Goal: Task Accomplishment & Management: Manage account settings

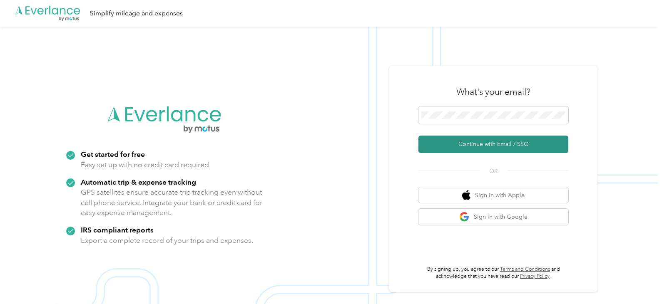
drag, startPoint x: 525, startPoint y: 145, endPoint x: 522, endPoint y: 142, distance: 4.4
click at [525, 145] on button "Continue with Email / SSO" at bounding box center [493, 144] width 150 height 17
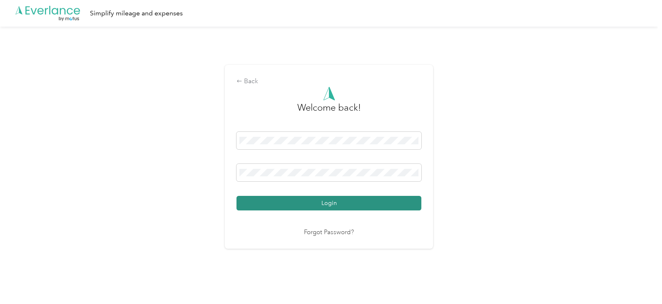
click at [291, 203] on button "Login" at bounding box center [328, 203] width 185 height 15
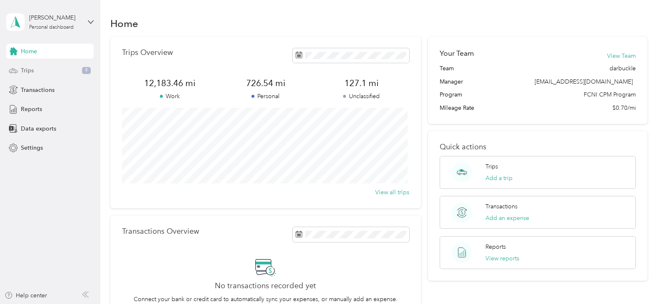
click at [46, 67] on div "Trips 9" at bounding box center [49, 70] width 87 height 15
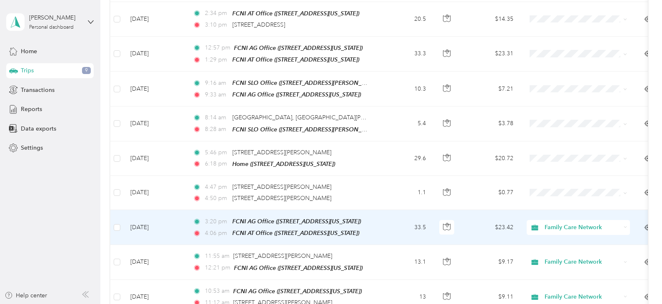
scroll to position [250, 0]
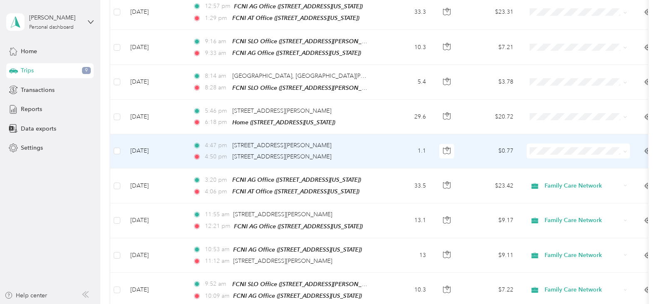
click at [373, 148] on td "4:47 pm [STREET_ADDRESS][PERSON_NAME] 4:50 pm [STREET_ADDRESS][PERSON_NAME]" at bounding box center [281, 151] width 191 height 34
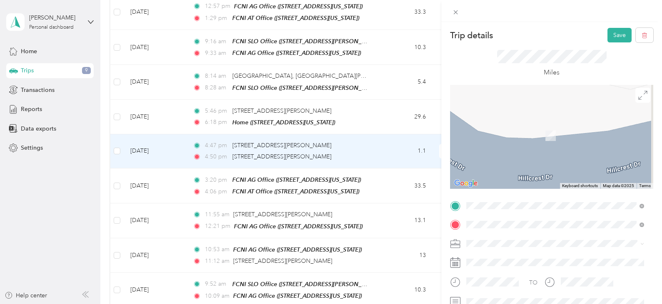
click at [530, 115] on div "TEAM FCNI AT Office [STREET_ADDRESS][US_STATE]" at bounding box center [523, 114] width 83 height 20
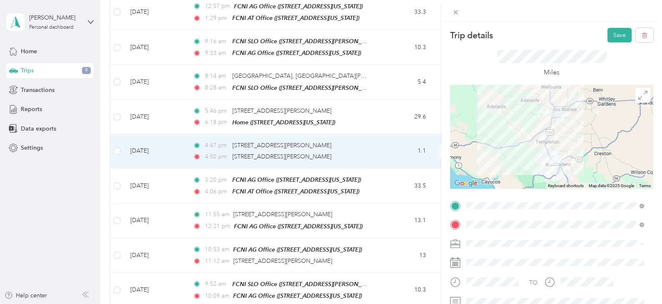
click at [505, 259] on span "Family Care Network" at bounding box center [496, 257] width 55 height 7
click at [641, 37] on icon "button" at bounding box center [644, 35] width 6 height 6
click at [607, 44] on button "Yes" at bounding box center [614, 45] width 16 height 13
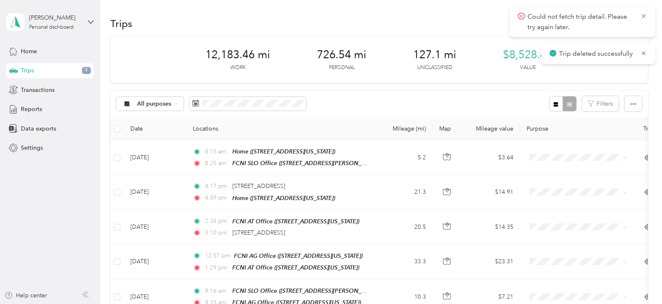
click at [650, 22] on div "Could not fetch trip detail. Please try again later." at bounding box center [583, 22] width 146 height 30
click at [645, 18] on icon at bounding box center [643, 15] width 7 height 7
click at [644, 17] on icon at bounding box center [643, 15] width 7 height 7
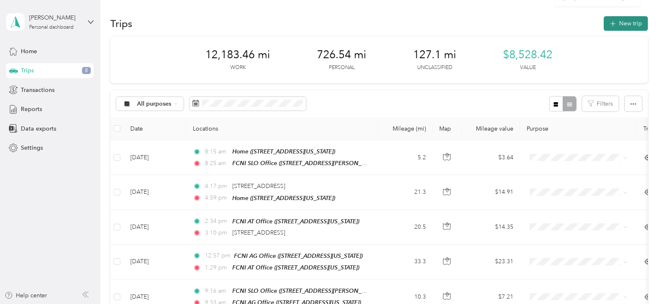
click at [640, 21] on button "New trip" at bounding box center [626, 23] width 44 height 15
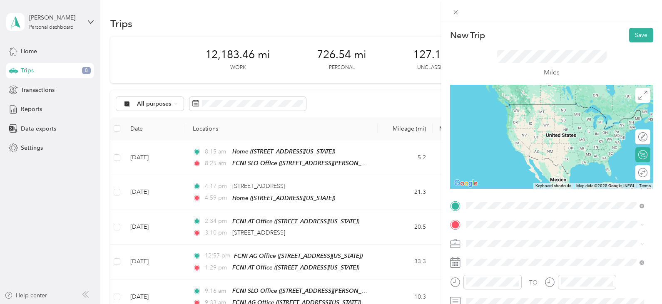
click at [525, 171] on strong "FCNI AT Office" at bounding box center [531, 167] width 41 height 7
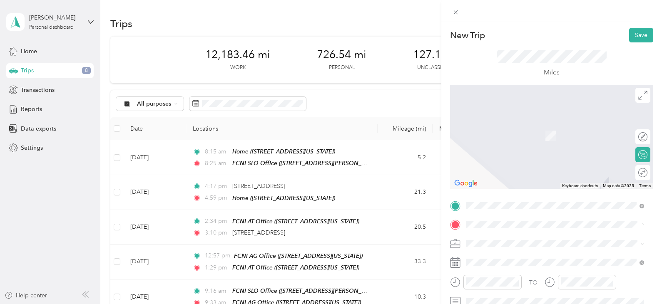
click at [504, 127] on span "[STREET_ADDRESS][PERSON_NAME][US_STATE]" at bounding box center [546, 123] width 129 height 7
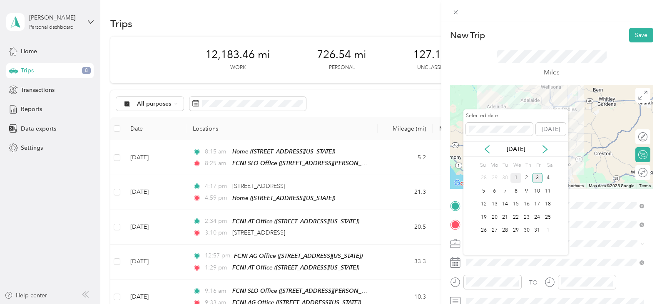
click at [516, 175] on div "1" at bounding box center [515, 178] width 11 height 10
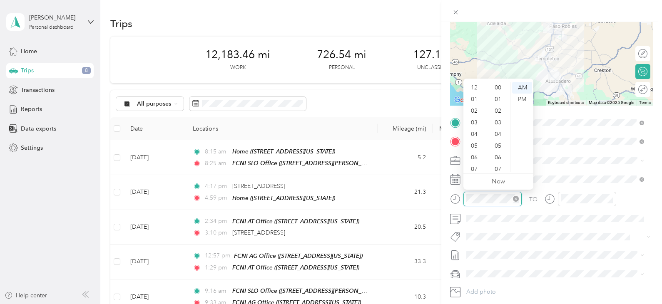
scroll to position [50, 0]
click at [518, 97] on div "PM" at bounding box center [522, 100] width 20 height 12
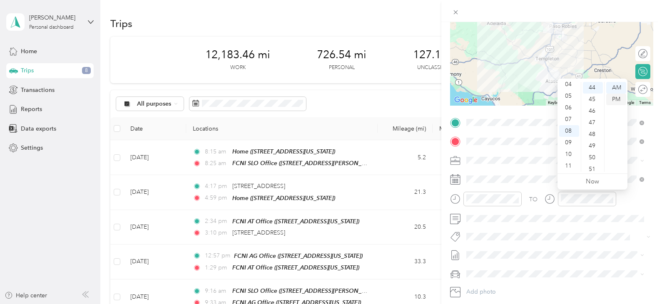
click at [616, 96] on div "PM" at bounding box center [616, 100] width 20 height 12
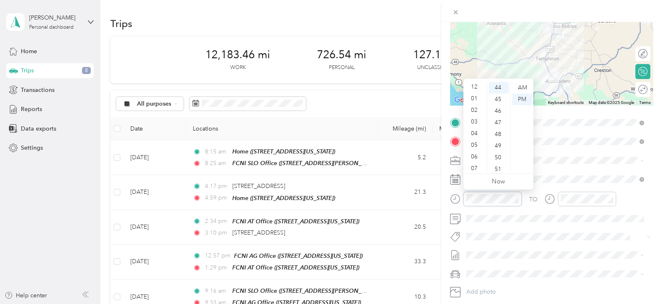
scroll to position [0, 0]
click at [475, 135] on div "04" at bounding box center [475, 135] width 20 height 12
click at [496, 139] on div "38" at bounding box center [499, 143] width 20 height 12
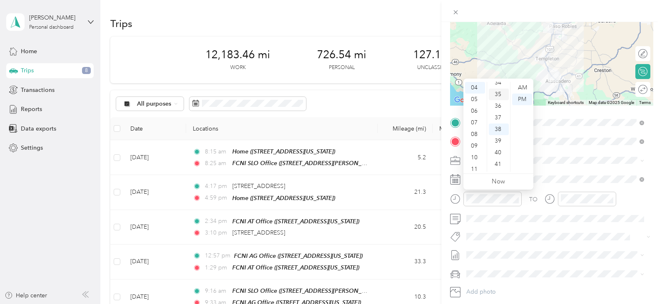
click at [497, 94] on div "35" at bounding box center [499, 95] width 20 height 12
click at [497, 106] on div "33" at bounding box center [499, 106] width 20 height 12
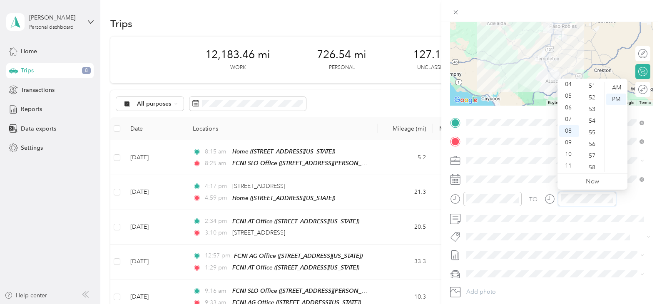
scroll to position [554, 0]
click at [590, 119] on div "50" at bounding box center [593, 116] width 20 height 12
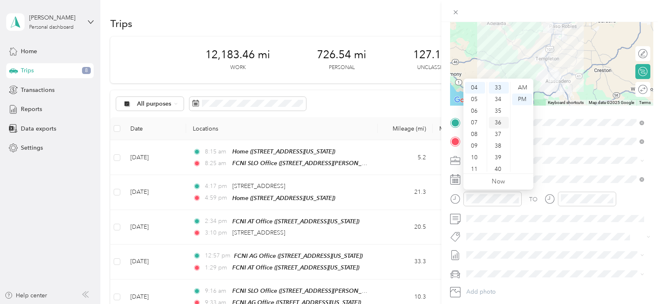
click at [500, 121] on div "36" at bounding box center [499, 123] width 20 height 12
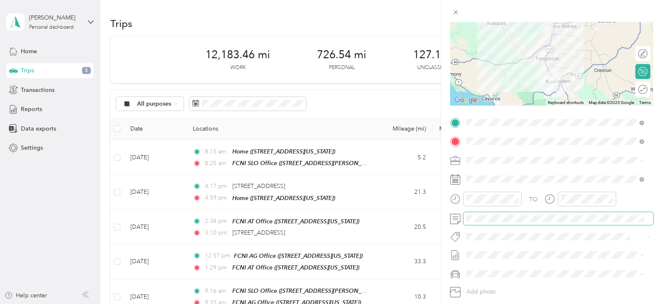
click at [505, 214] on span at bounding box center [558, 218] width 190 height 13
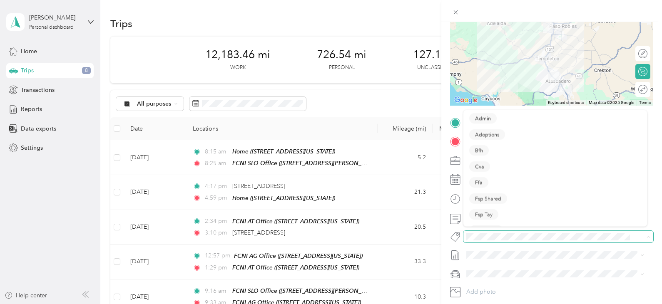
click at [497, 243] on span at bounding box center [558, 237] width 190 height 12
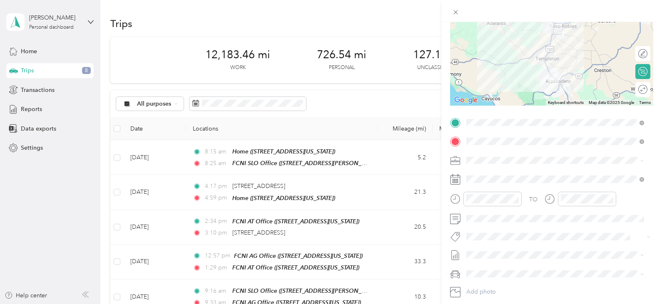
click at [477, 199] on ol "Admin Adoptions Bfh Cva Ffa Fsp Shared Fsp Tay Fsp Youth Housing Navigator Hous…" at bounding box center [555, 172] width 184 height 117
click at [495, 233] on span at bounding box center [551, 237] width 176 height 9
click at [483, 200] on span "Hsp" at bounding box center [479, 199] width 9 height 7
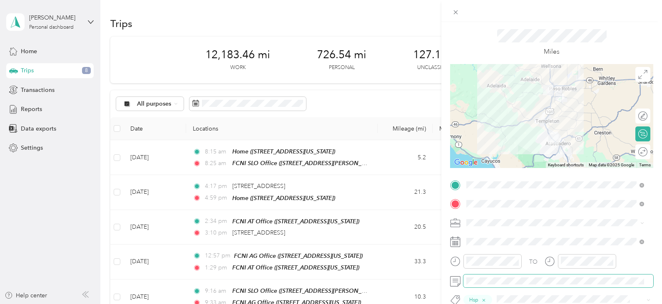
scroll to position [0, 0]
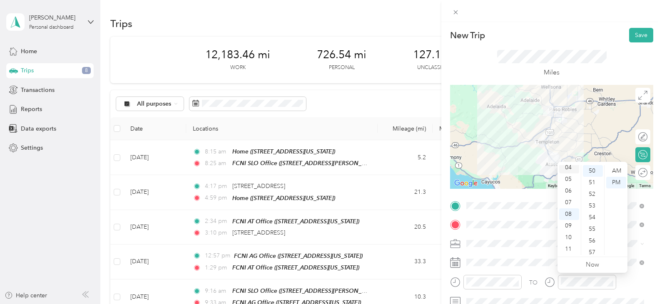
click at [566, 169] on div "04" at bounding box center [569, 168] width 20 height 12
click at [637, 33] on button "Save" at bounding box center [641, 35] width 24 height 15
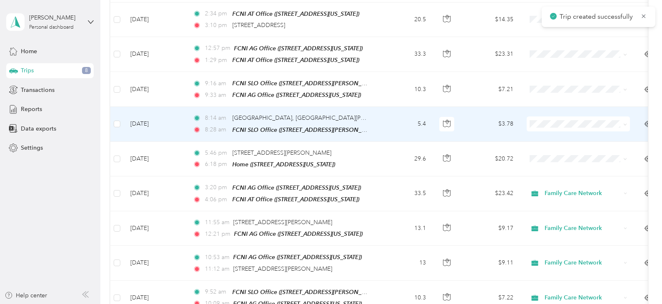
scroll to position [208, 0]
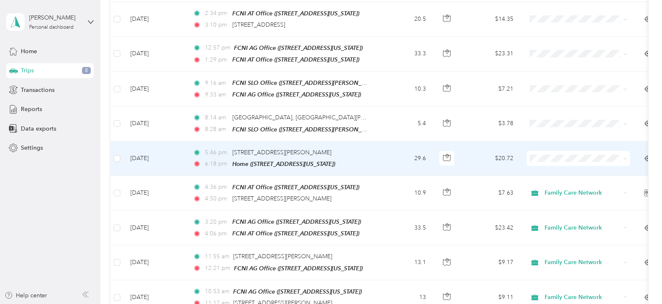
click at [385, 155] on td "29.6" at bounding box center [405, 159] width 55 height 35
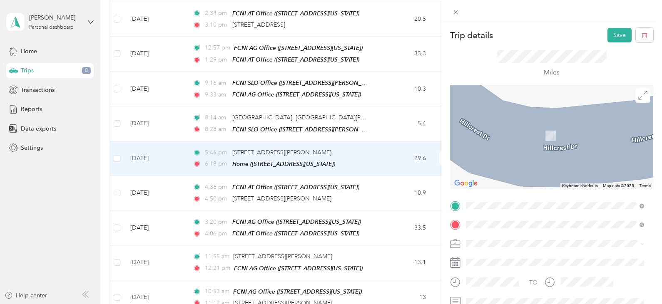
click at [525, 136] on span "[STREET_ADDRESS][PERSON_NAME][US_STATE]" at bounding box center [546, 138] width 129 height 7
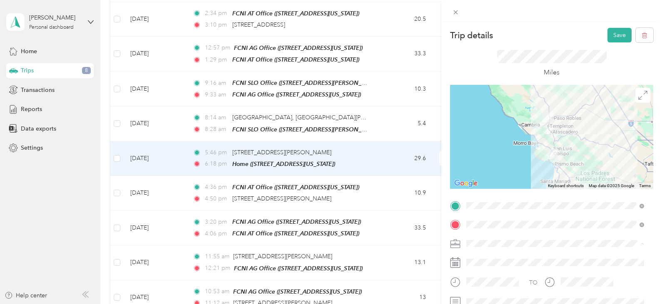
click at [505, 256] on span "Family Care Network" at bounding box center [496, 258] width 55 height 7
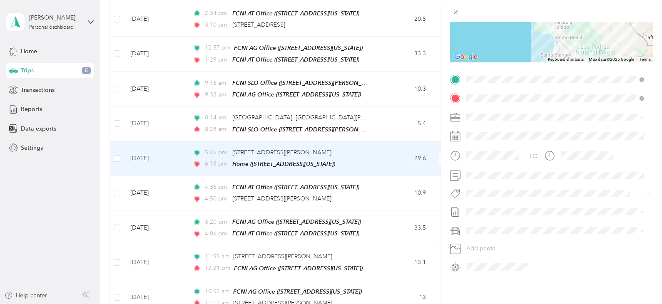
click at [480, 200] on span "Hsp" at bounding box center [479, 202] width 9 height 7
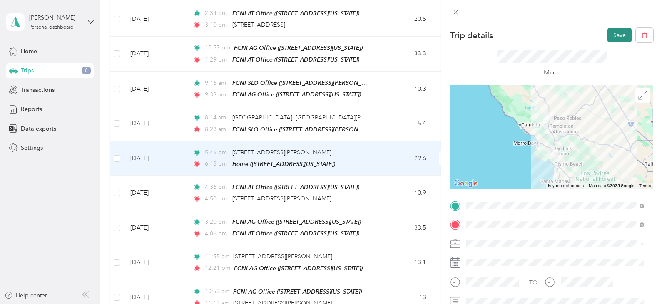
click at [609, 38] on button "Save" at bounding box center [619, 35] width 24 height 15
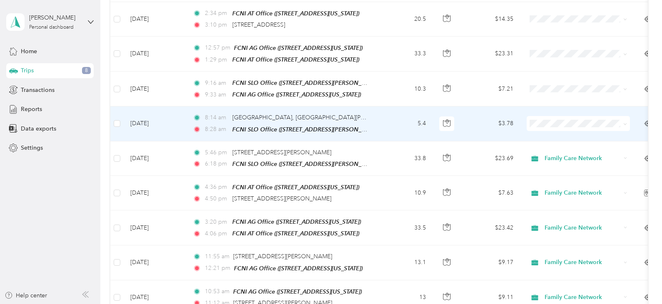
click at [553, 151] on span "Personal" at bounding box center [585, 147] width 77 height 9
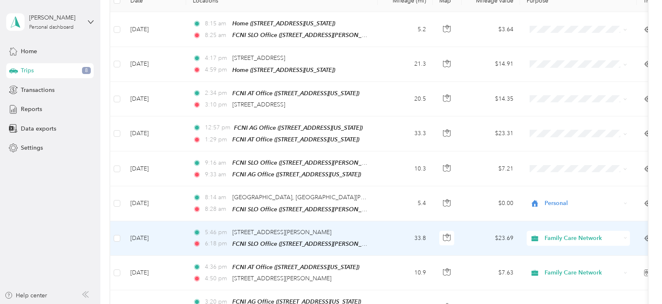
scroll to position [125, 0]
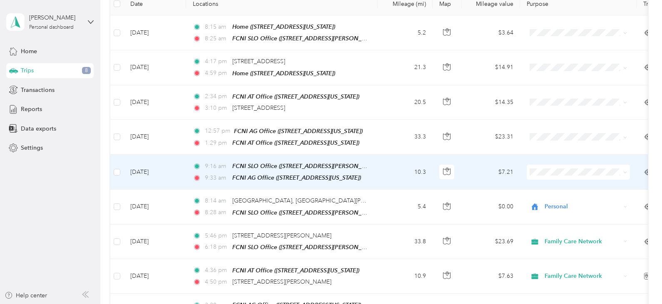
click at [379, 172] on td "10.3" at bounding box center [405, 172] width 55 height 35
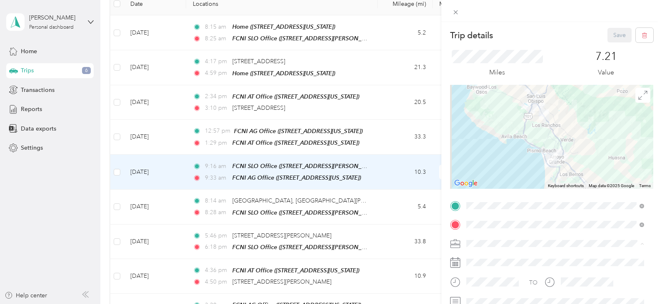
click at [502, 252] on li "Family Care Network" at bounding box center [555, 258] width 184 height 15
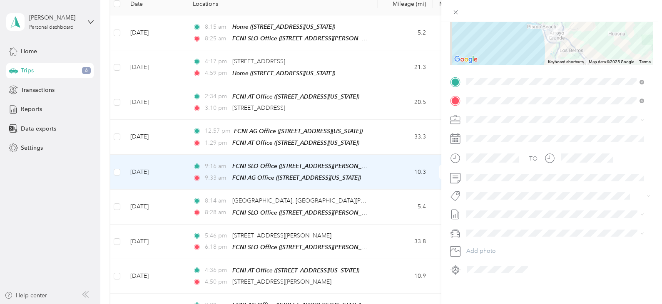
scroll to position [125, 0]
click at [477, 157] on span "Hsp" at bounding box center [479, 160] width 9 height 7
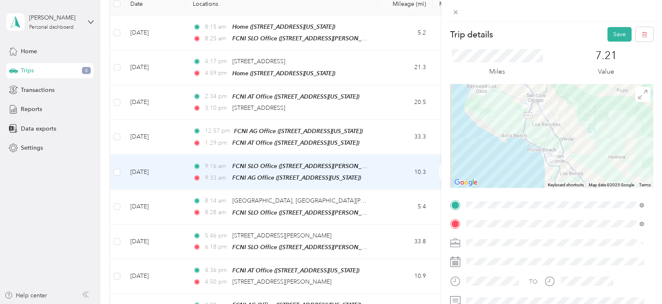
scroll to position [0, 0]
click at [610, 35] on button "Save" at bounding box center [619, 35] width 24 height 15
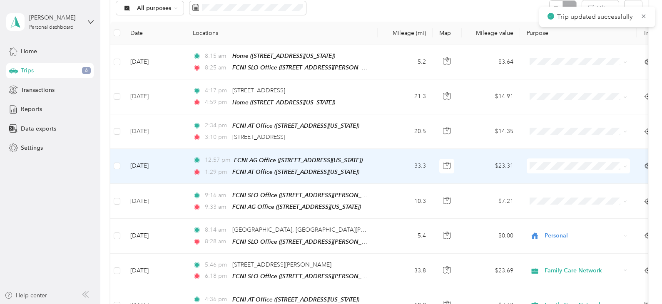
scroll to position [83, 0]
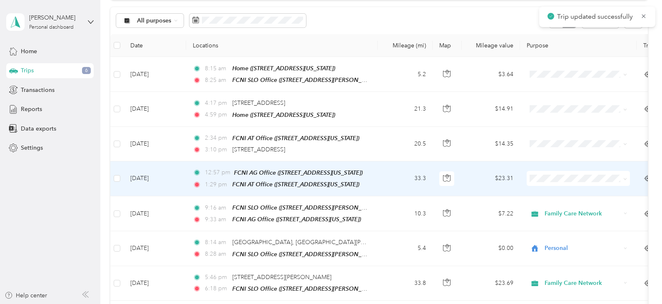
click at [381, 177] on td "33.3" at bounding box center [405, 179] width 55 height 35
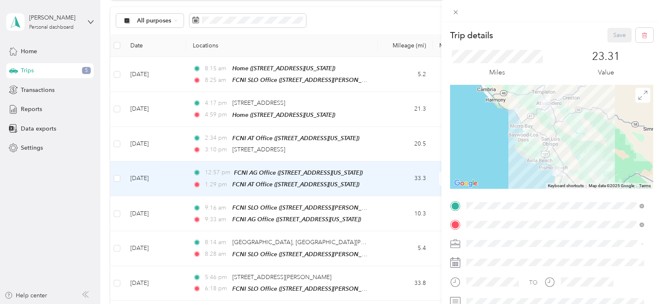
click at [501, 255] on span "Family Care Network" at bounding box center [496, 258] width 55 height 7
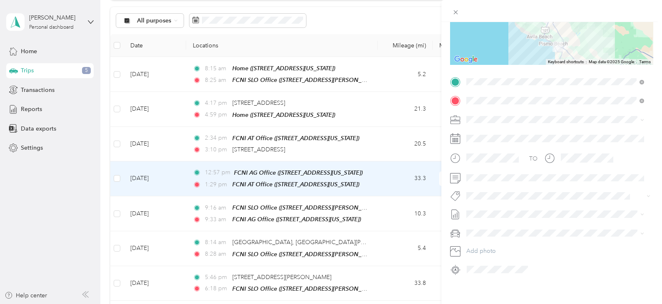
scroll to position [125, 0]
click at [485, 209] on button "Hsp" at bounding box center [479, 210] width 21 height 10
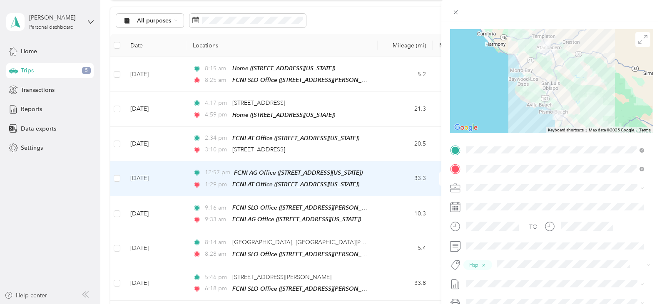
scroll to position [0, 0]
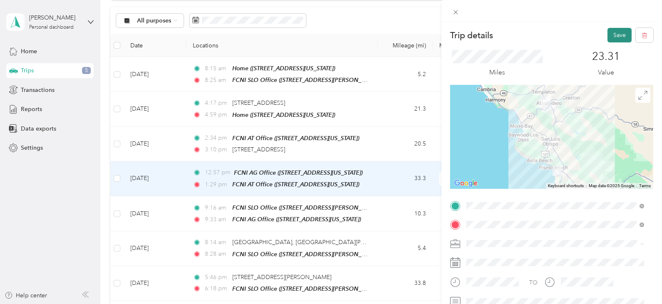
click at [607, 38] on button "Save" at bounding box center [619, 35] width 24 height 15
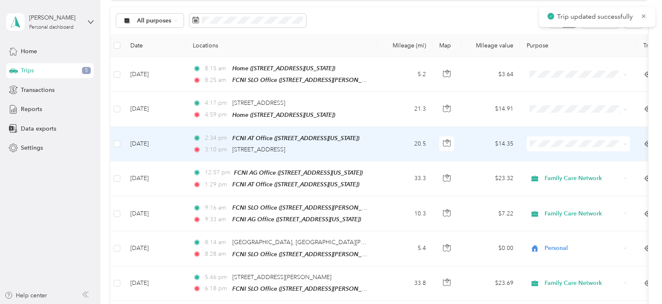
click at [174, 144] on td "[DATE]" at bounding box center [155, 144] width 62 height 35
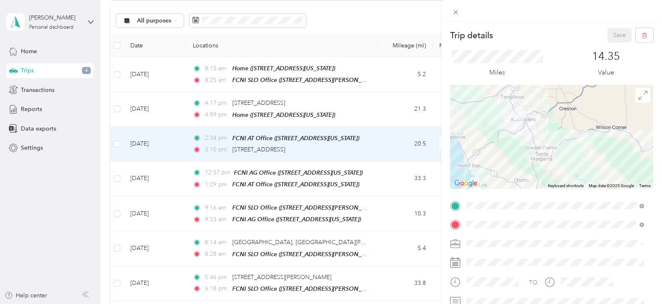
click at [503, 256] on span "Family Care Network" at bounding box center [496, 258] width 55 height 7
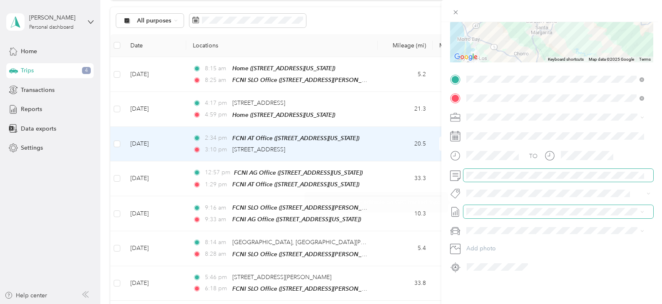
scroll to position [133, 0]
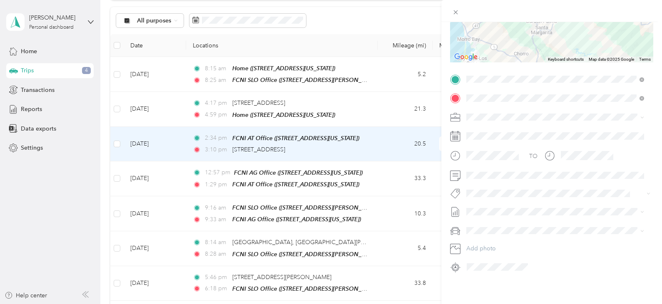
click at [487, 201] on button "Hsp" at bounding box center [479, 202] width 21 height 10
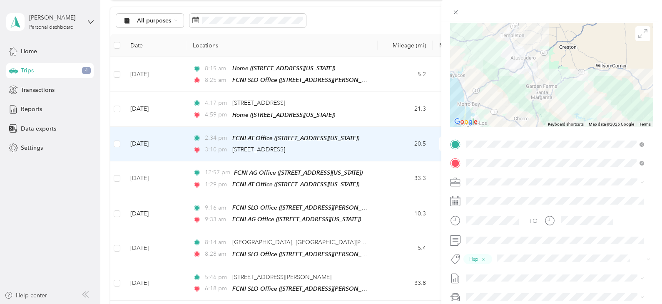
scroll to position [0, 0]
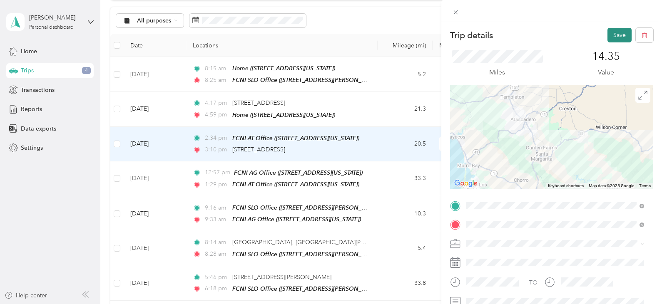
click at [611, 35] on button "Save" at bounding box center [619, 35] width 24 height 15
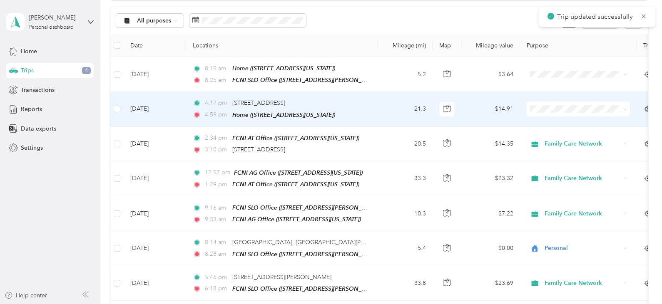
click at [176, 107] on td "[DATE]" at bounding box center [155, 109] width 62 height 35
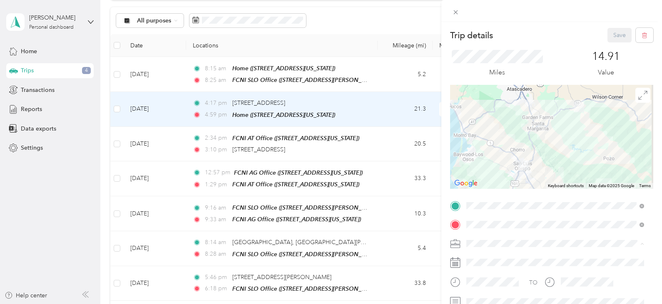
click at [506, 255] on span "Family Care Network" at bounding box center [496, 258] width 55 height 7
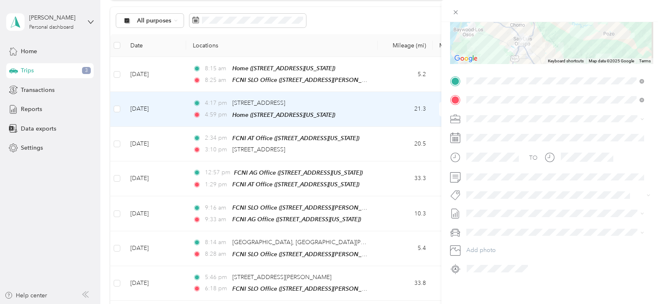
click at [484, 162] on span "Hsp" at bounding box center [479, 158] width 9 height 7
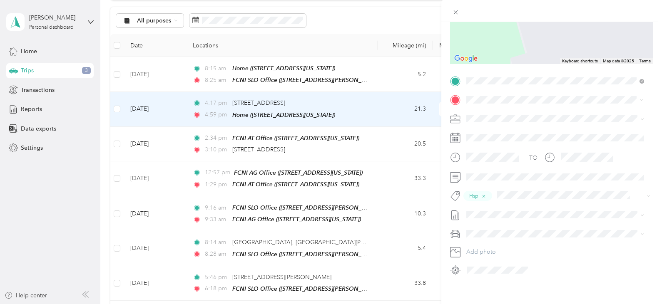
click at [524, 135] on strong "FCNI SLO Office" at bounding box center [533, 133] width 45 height 7
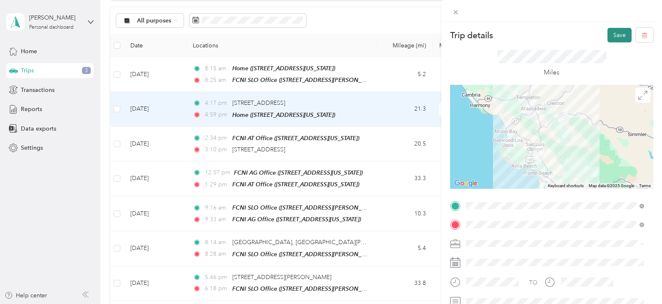
click at [611, 35] on button "Save" at bounding box center [619, 35] width 24 height 15
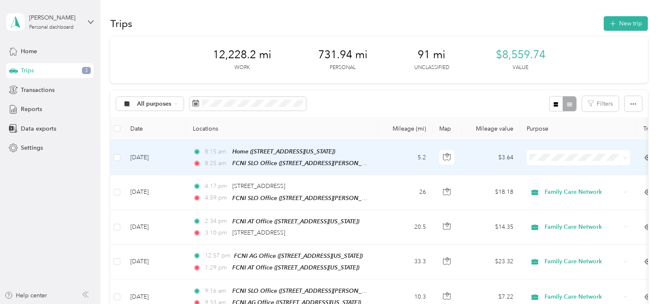
click at [560, 182] on li "Personal" at bounding box center [578, 187] width 103 height 15
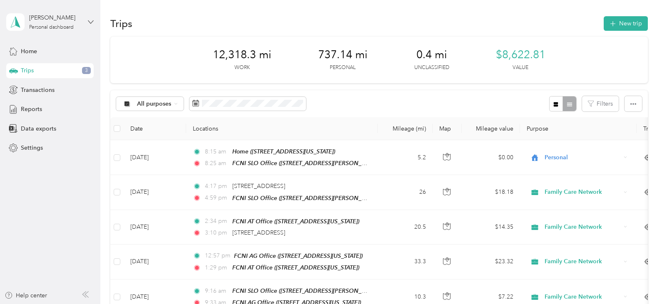
click at [89, 23] on icon at bounding box center [91, 22] width 6 height 6
click at [52, 68] on div "Log out" at bounding box center [94, 68] width 164 height 15
